Goal: Navigation & Orientation: Find specific page/section

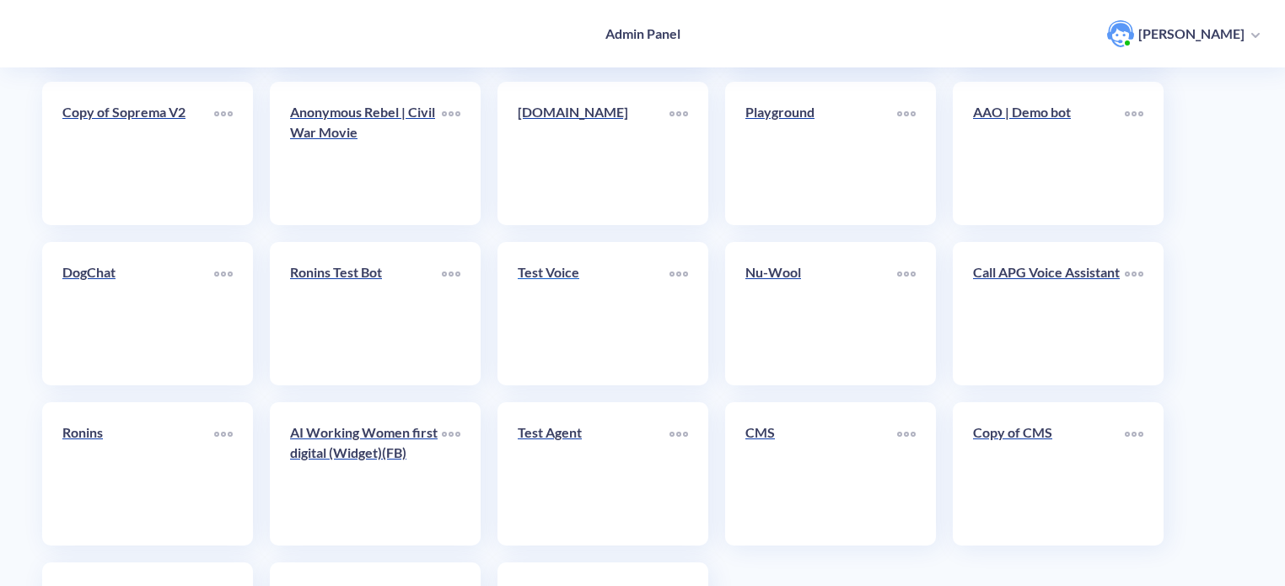
scroll to position [583, 0]
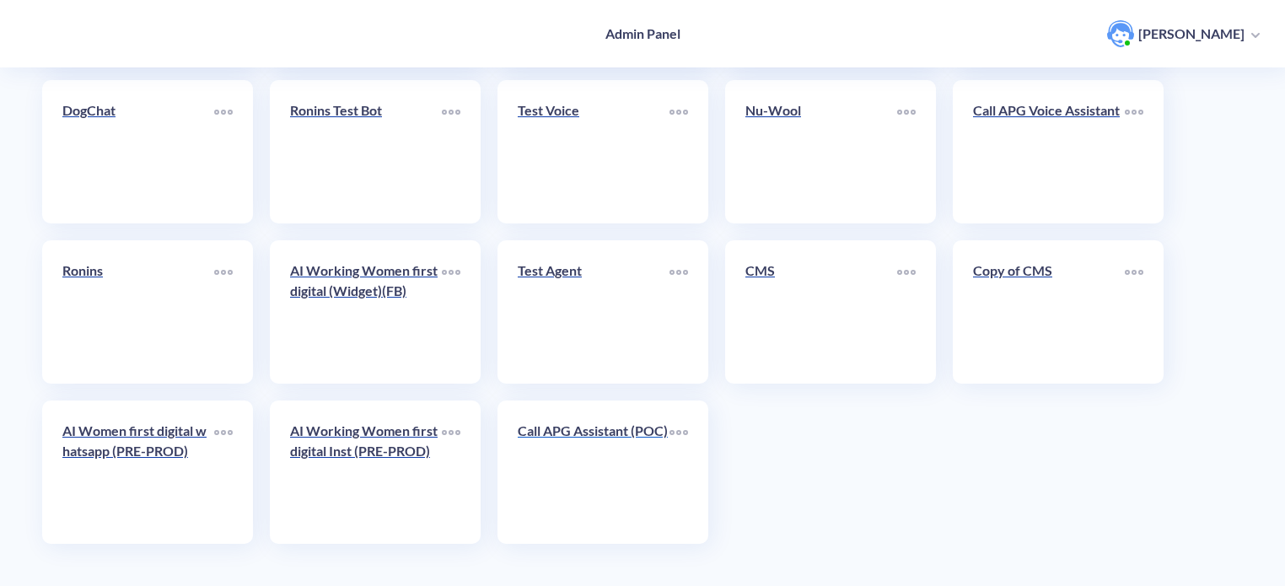
click at [571, 441] on p "Call APG Assistant (POC)" at bounding box center [594, 431] width 152 height 20
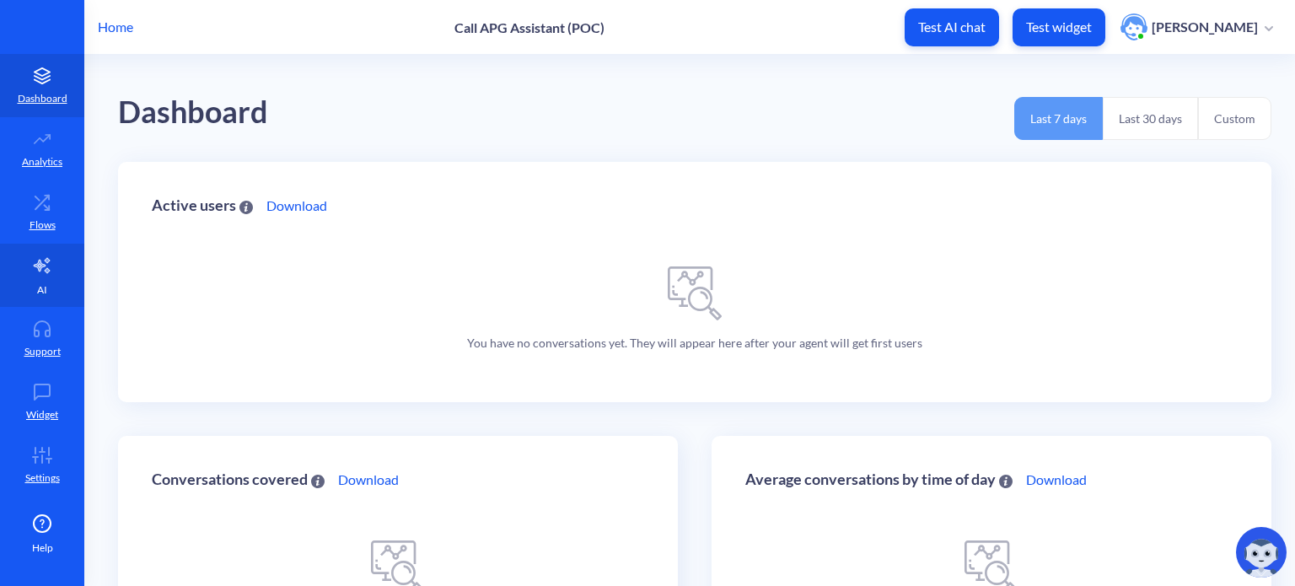
click at [47, 283] on link "AI" at bounding box center [42, 275] width 84 height 63
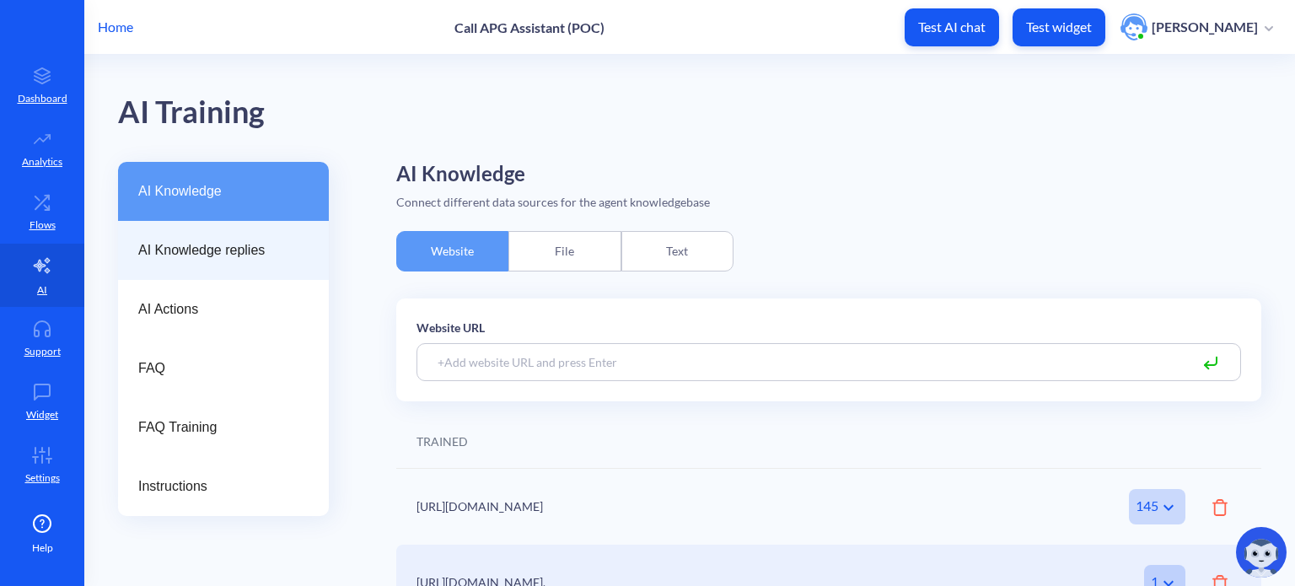
click at [179, 256] on span "AI Knowledge replies" at bounding box center [216, 250] width 157 height 20
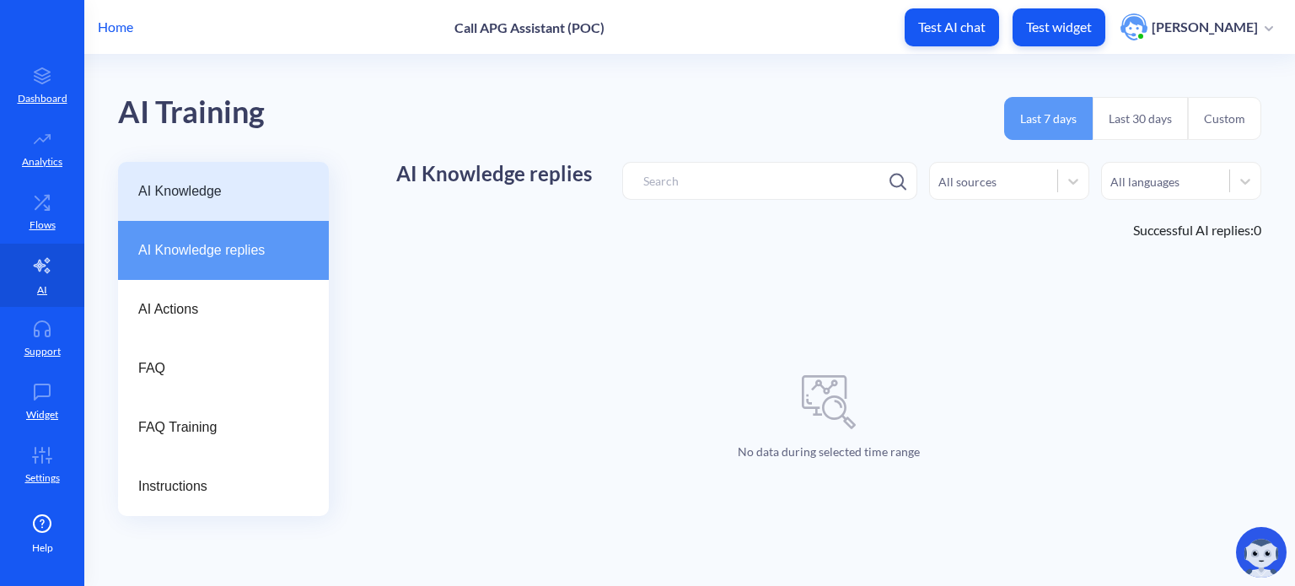
click at [184, 195] on span "AI Knowledge" at bounding box center [216, 191] width 157 height 20
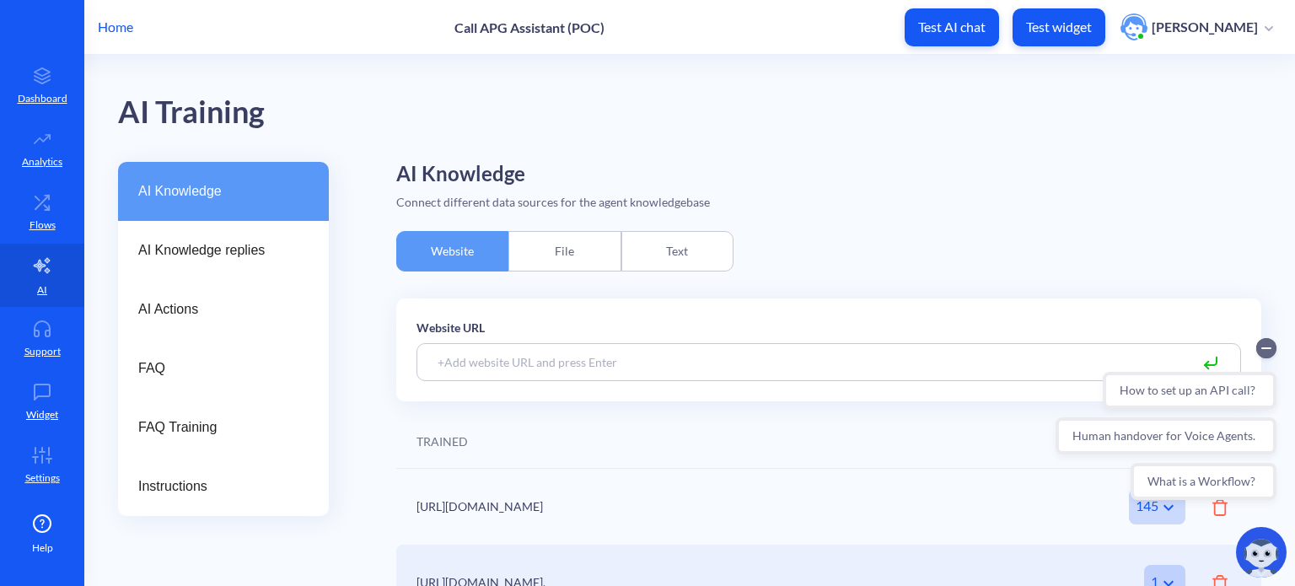
click at [105, 23] on p "Home" at bounding box center [115, 27] width 35 height 20
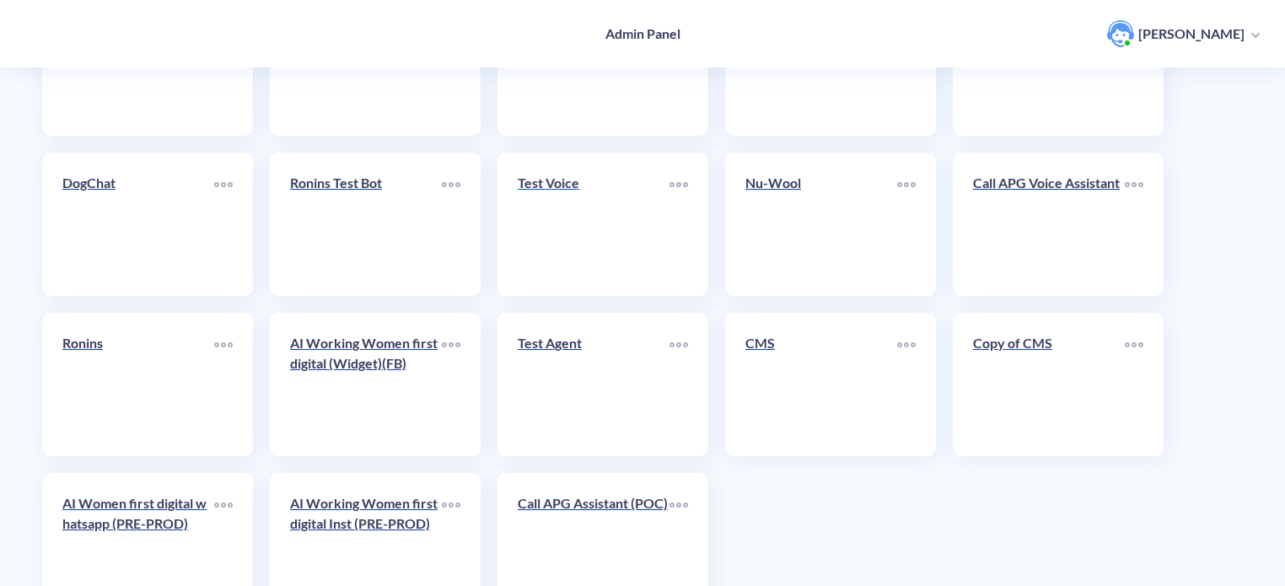
scroll to position [583, 0]
